Goal: Task Accomplishment & Management: Use online tool/utility

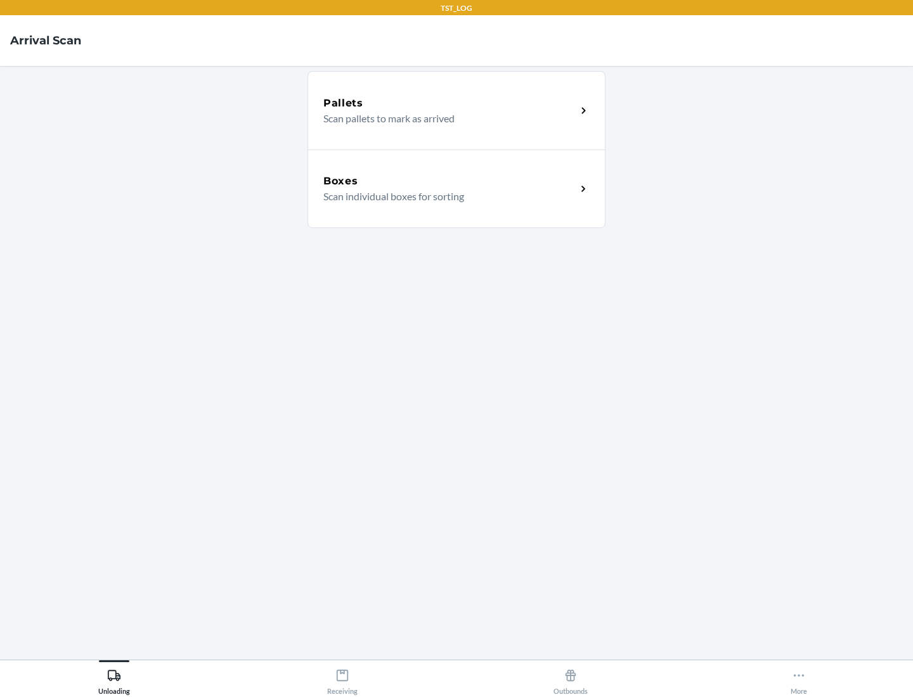
click at [450, 181] on div "Boxes" at bounding box center [449, 181] width 253 height 15
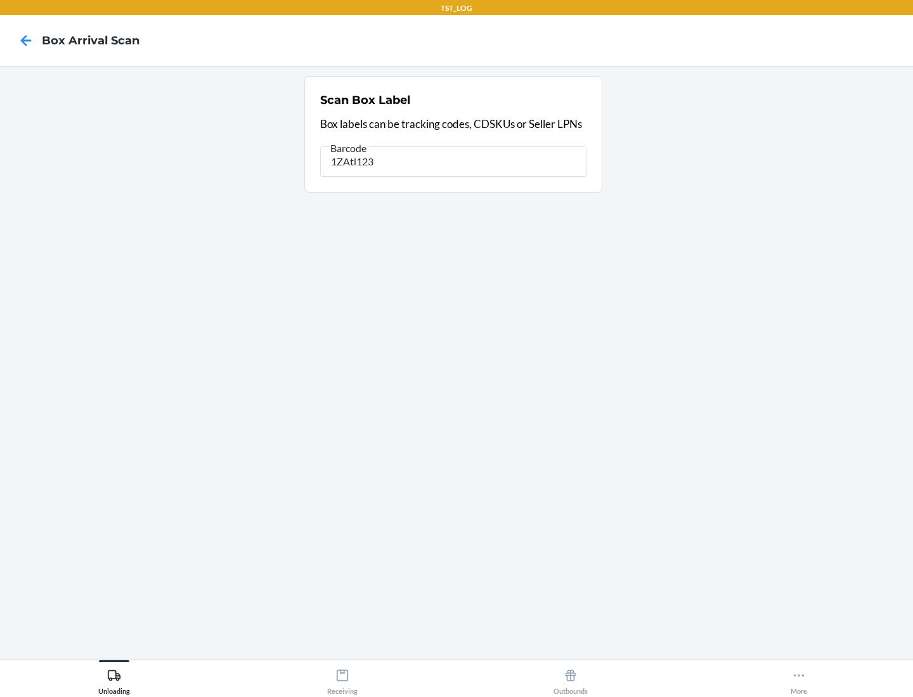
type input "1ZAti123"
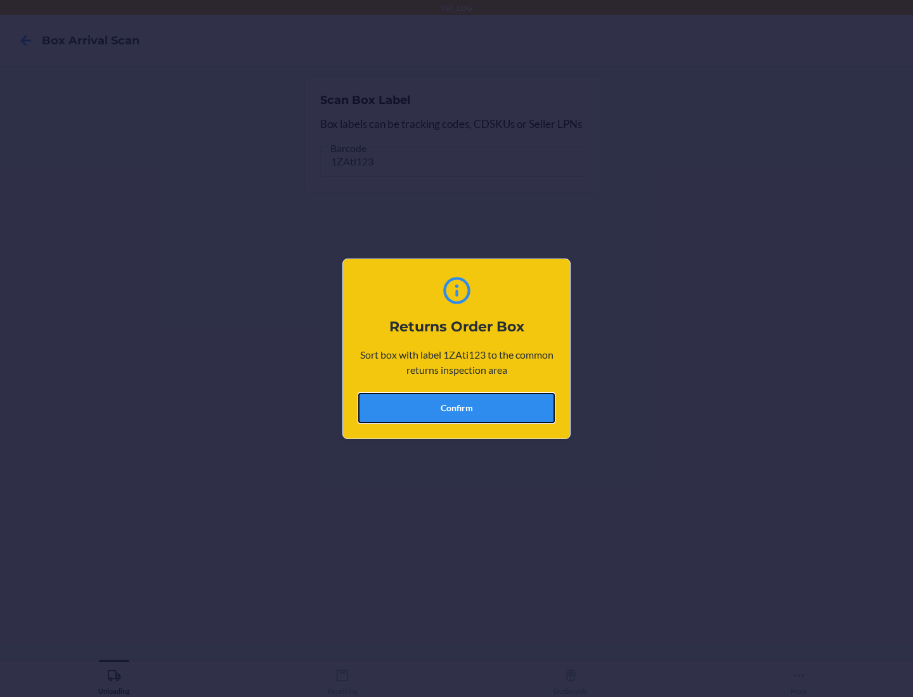
click at [457, 408] on button "Confirm" at bounding box center [456, 408] width 197 height 30
